Goal: Navigation & Orientation: Find specific page/section

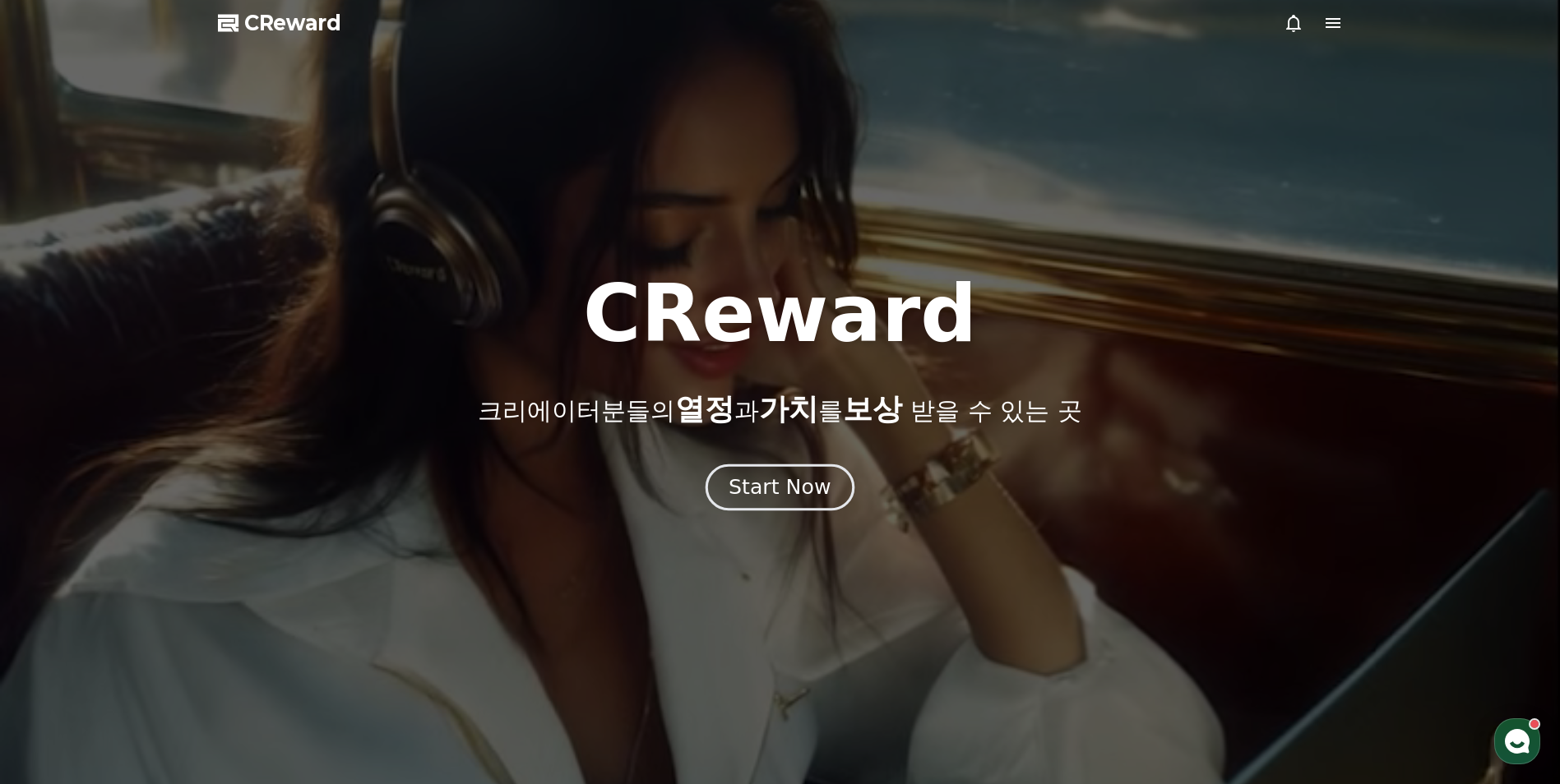
click at [772, 485] on div "Start Now" at bounding box center [779, 487] width 102 height 28
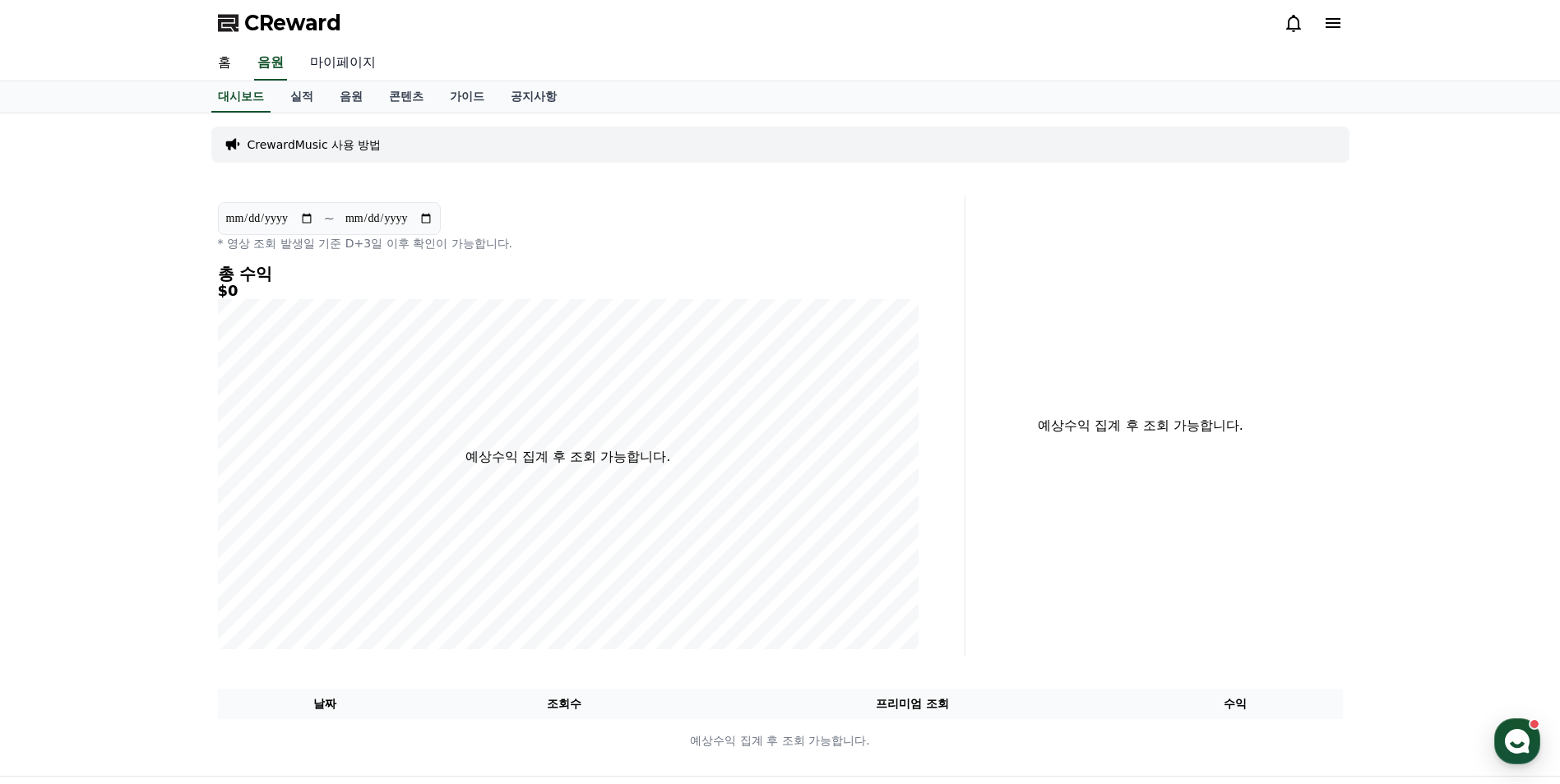
click at [346, 65] on link "마이페이지" at bounding box center [342, 63] width 92 height 35
select select "**********"
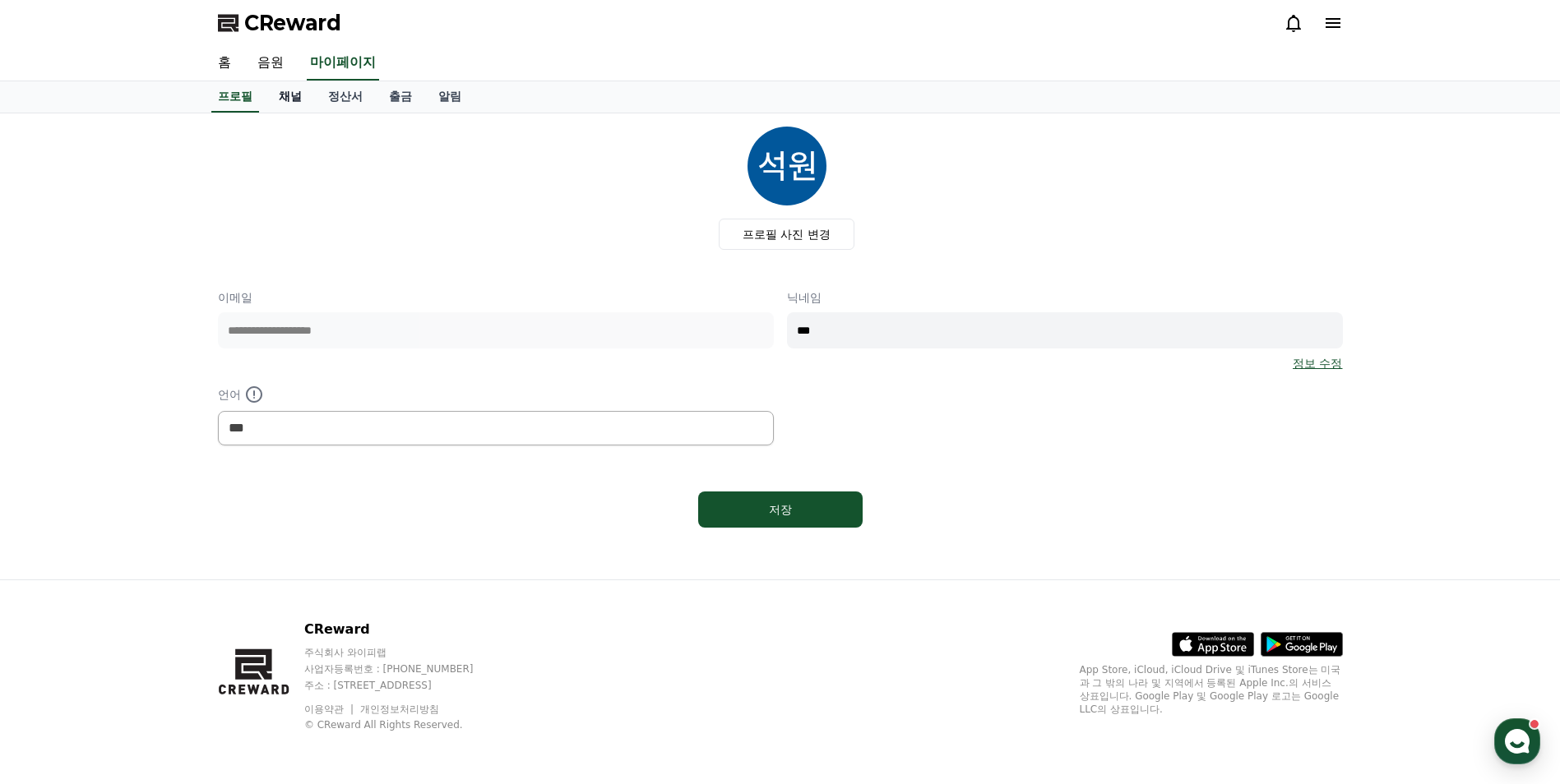
click at [279, 96] on link "채널" at bounding box center [290, 96] width 49 height 31
